Goal: Task Accomplishment & Management: Manage account settings

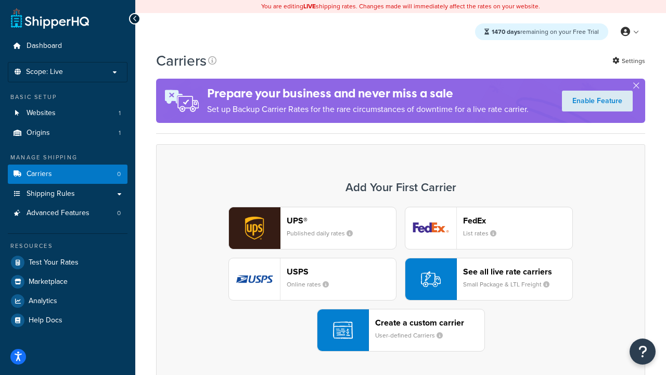
click at [401, 279] on div "UPS® Published daily rates FedEx List rates USPS Online rates See all live rate…" at bounding box center [400, 279] width 467 height 145
click at [518, 220] on header "FedEx" at bounding box center [517, 220] width 109 height 10
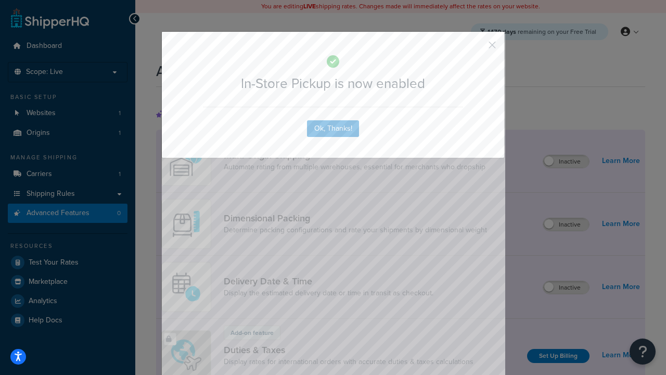
scroll to position [338, 0]
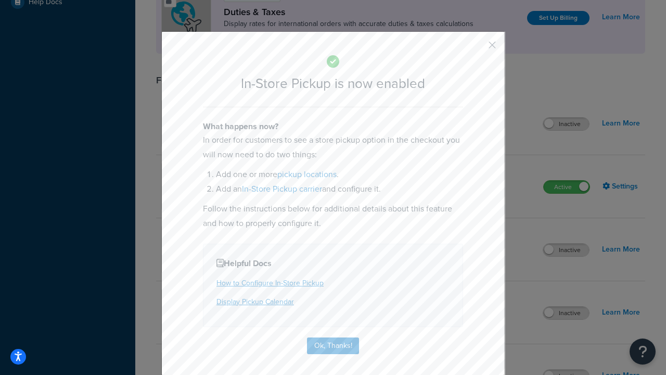
click at [477, 48] on button "button" at bounding box center [477, 48] width 3 height 3
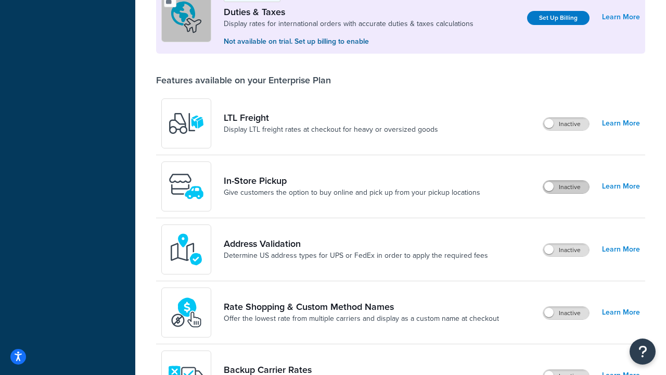
scroll to position [318, 0]
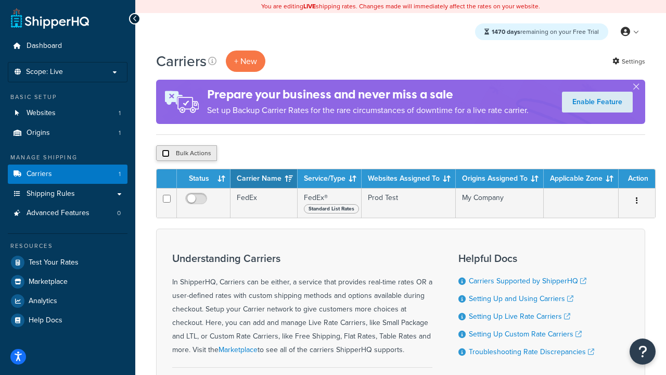
click at [165, 153] on input "checkbox" at bounding box center [166, 153] width 8 height 8
checkbox input "true"
click at [277, 153] on button "Delete" at bounding box center [278, 153] width 36 height 16
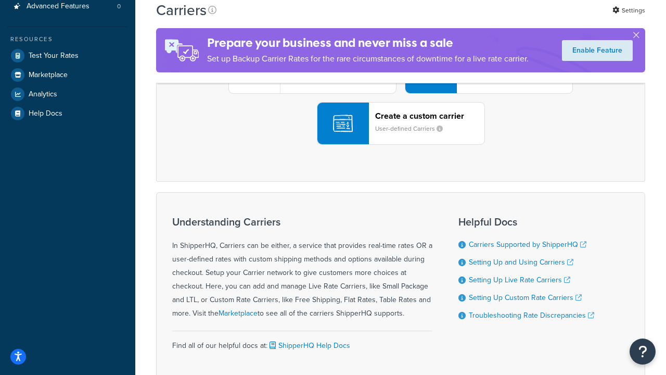
click at [401, 145] on div "UPS® Published daily rates FedEx List rates USPS Online rates See all live rate…" at bounding box center [400, 72] width 467 height 145
click at [518, 19] on header "FedEx" at bounding box center [517, 14] width 109 height 10
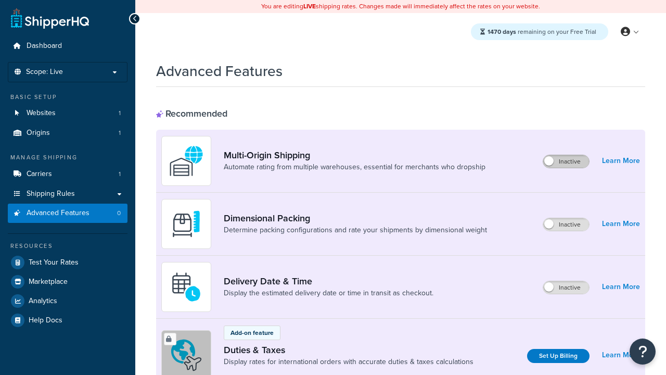
click at [567, 161] on label "Inactive" at bounding box center [566, 161] width 46 height 12
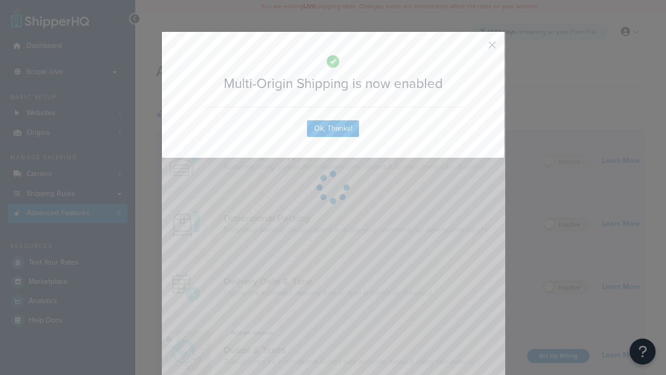
click at [477, 48] on button "button" at bounding box center [477, 48] width 3 height 3
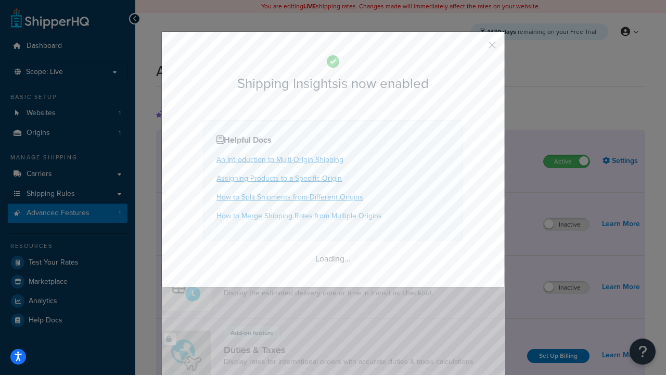
scroll to position [653, 0]
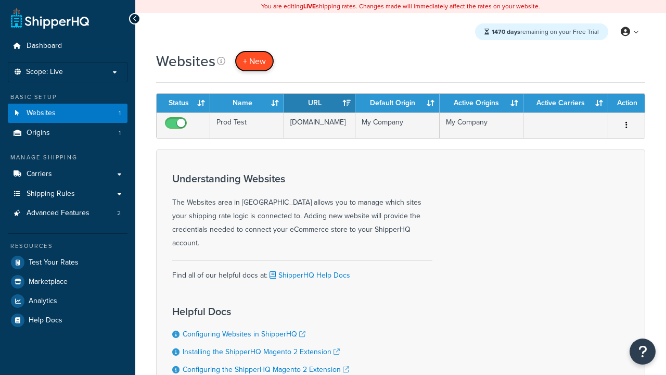
click at [253, 61] on span "+ New" at bounding box center [254, 61] width 23 height 12
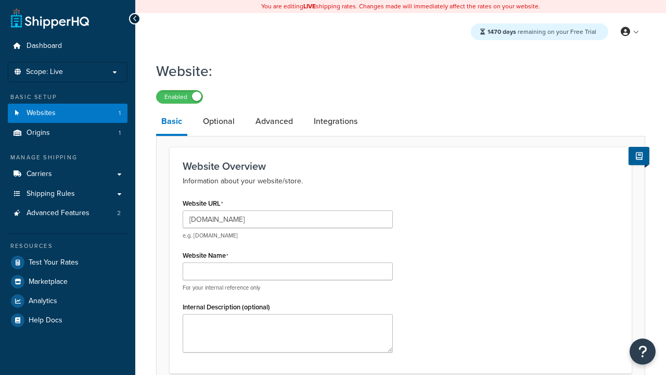
type input "www.testregressiononprod.com"
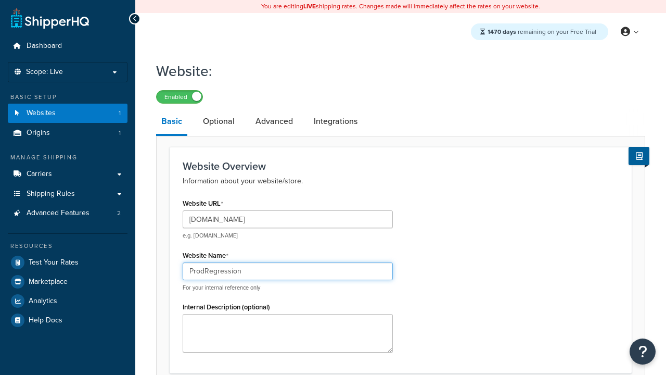
type input "ProdRegression"
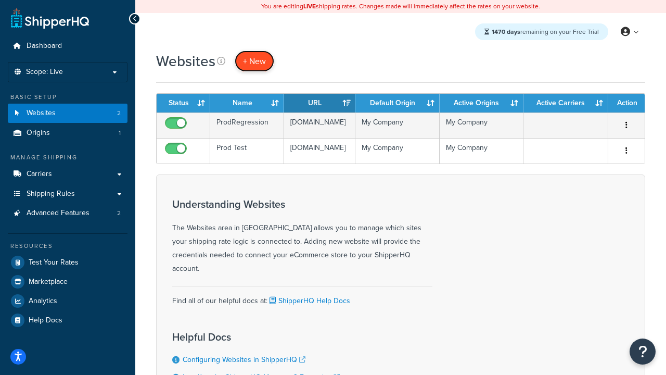
click at [253, 61] on span "+ New" at bounding box center [254, 61] width 23 height 12
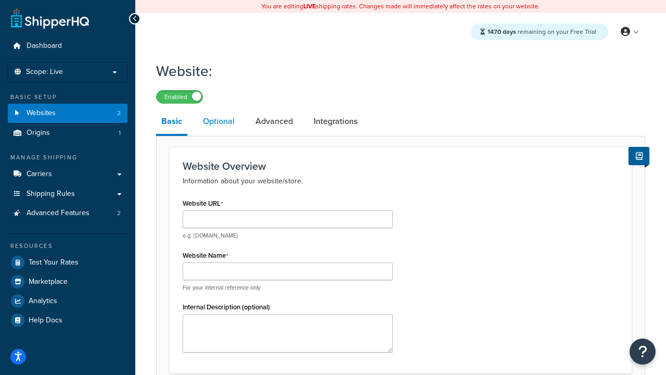
click at [218, 121] on link "Optional" at bounding box center [219, 121] width 42 height 25
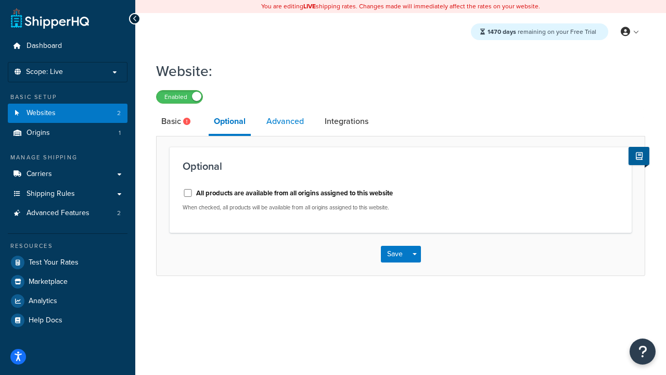
click at [285, 121] on link "Advanced" at bounding box center [285, 121] width 48 height 25
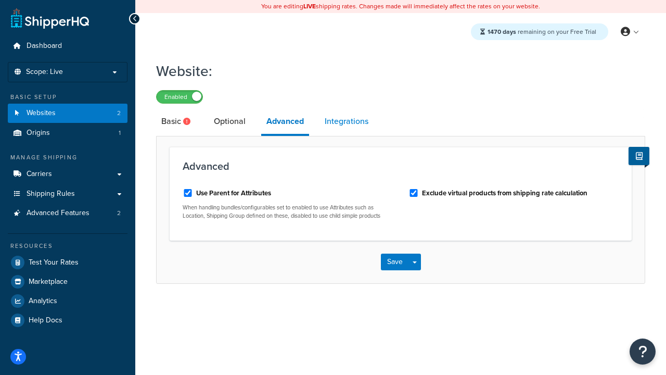
click at [347, 121] on link "Integrations" at bounding box center [346, 121] width 54 height 25
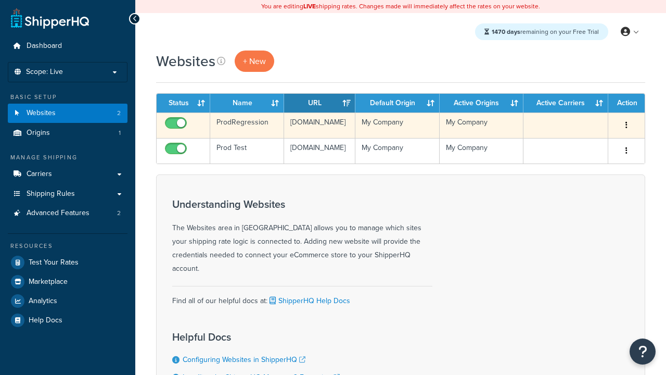
click at [626, 125] on icon "button" at bounding box center [626, 124] width 2 height 7
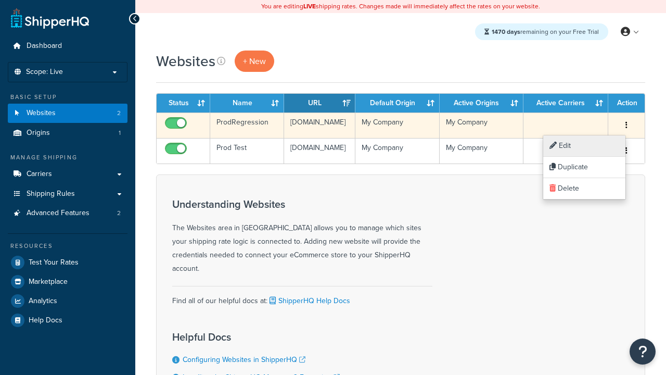
click at [584, 146] on link "Edit" at bounding box center [584, 145] width 82 height 21
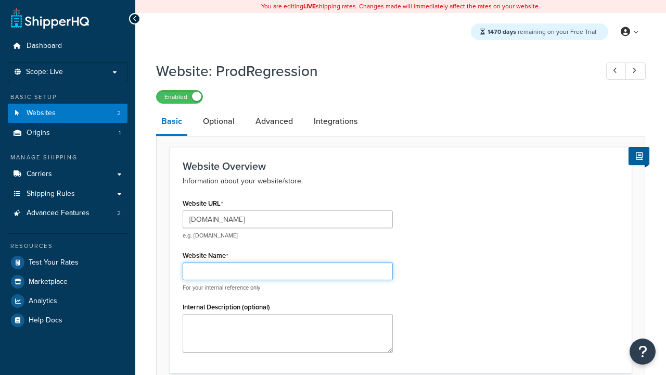
scroll to position [364, 0]
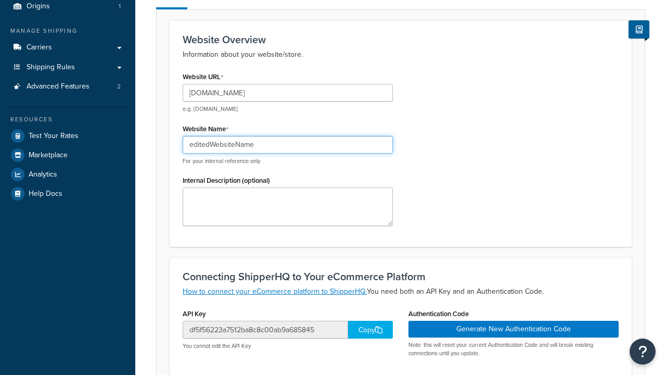
type input "editedWebsiteName"
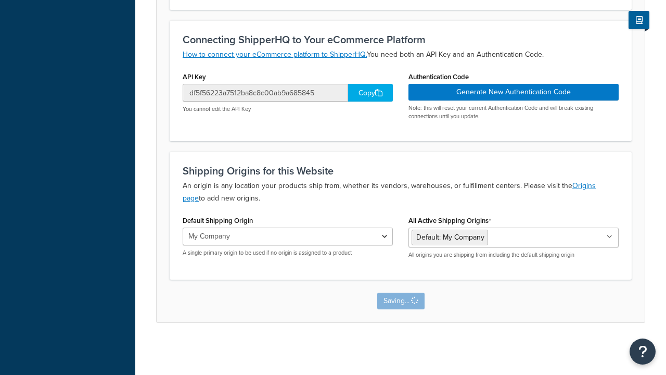
scroll to position [0, 0]
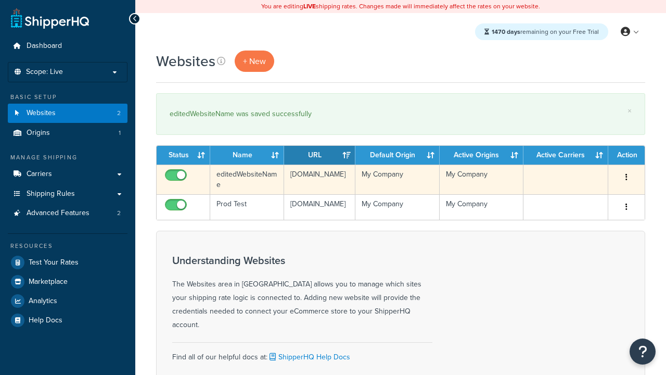
click at [626, 177] on icon "button" at bounding box center [626, 176] width 2 height 7
click at [0, 0] on link "Duplicate" at bounding box center [0, 0] width 0 height 0
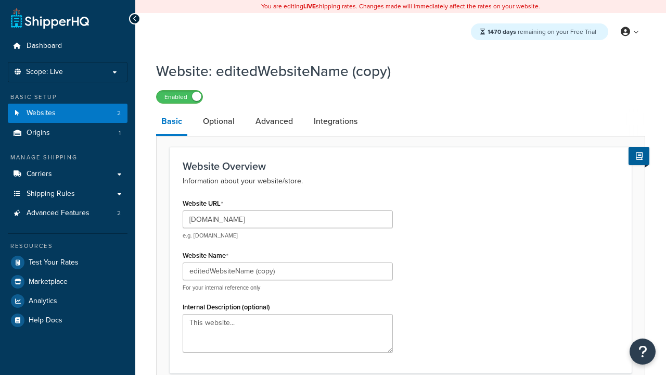
scroll to position [356, 0]
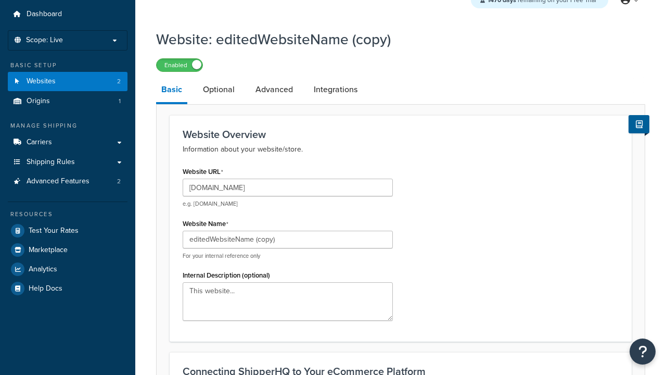
type input "[DOMAIN_NAME]"
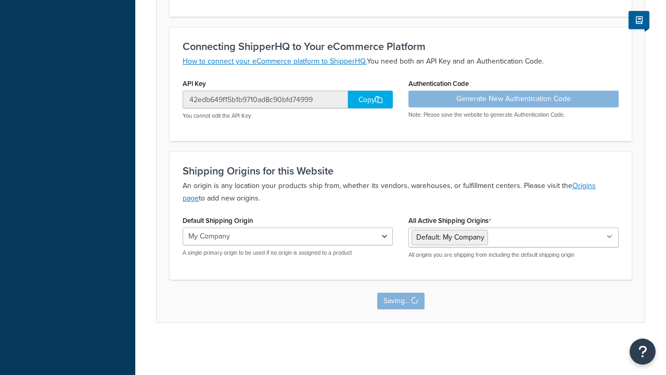
scroll to position [0, 0]
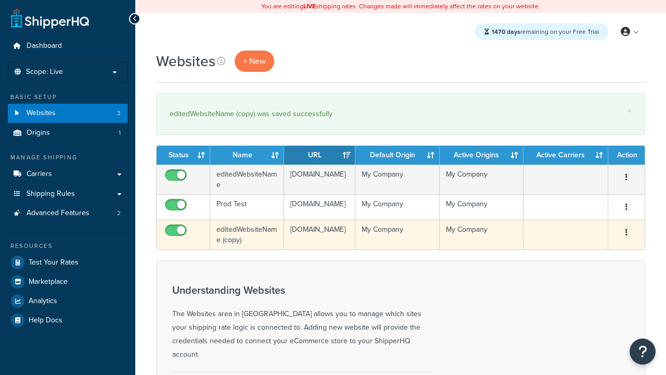
click at [626, 236] on icon "button" at bounding box center [626, 231] width 2 height 7
click at [584, 300] on link "Delete" at bounding box center [584, 299] width 82 height 21
